Goal: Transaction & Acquisition: Purchase product/service

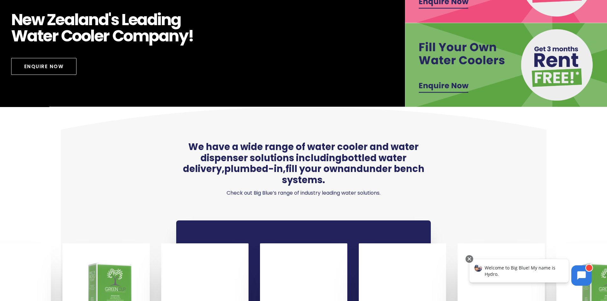
scroll to position [255, 0]
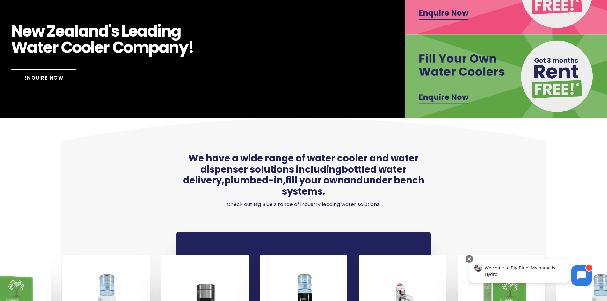
click at [444, 99] on img at bounding box center [506, 76] width 203 height 84
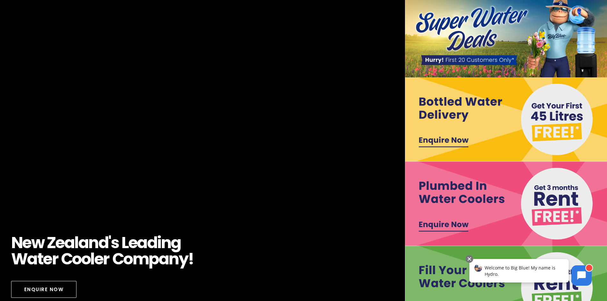
scroll to position [0, 0]
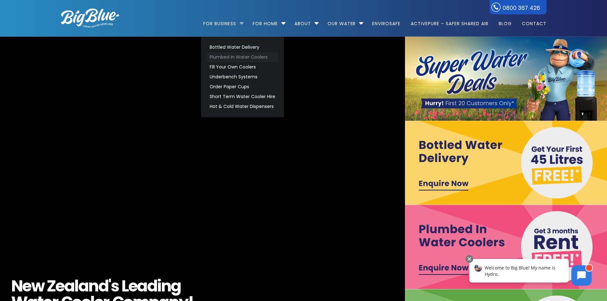
click at [246, 57] on link "Plumbed in Water Coolers" at bounding box center [242, 57] width 71 height 10
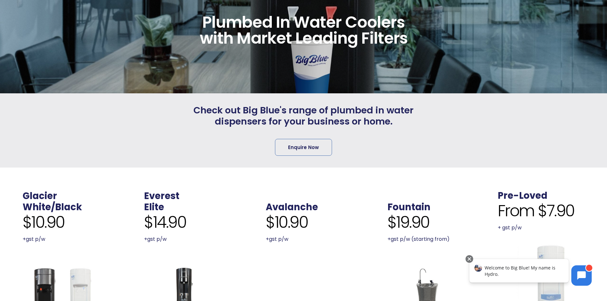
scroll to position [191, 0]
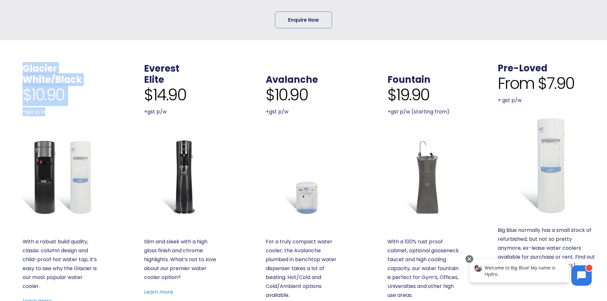
drag, startPoint x: 44, startPoint y: 114, endPoint x: 18, endPoint y: 70, distance: 51.0
click at [18, 70] on div "Glacier White/Black $10.90 +gst p/w" at bounding box center [54, 89] width 87 height 53
click at [77, 109] on p "+gst p/w" at bounding box center [61, 111] width 76 height 9
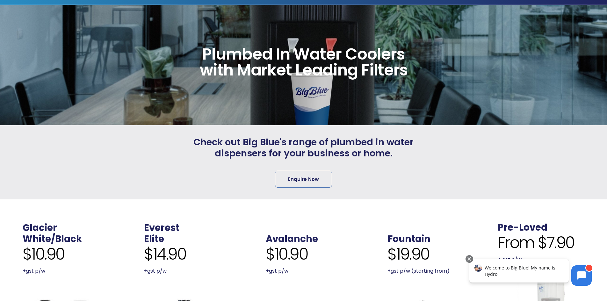
scroll to position [0, 0]
